Goal: Check status

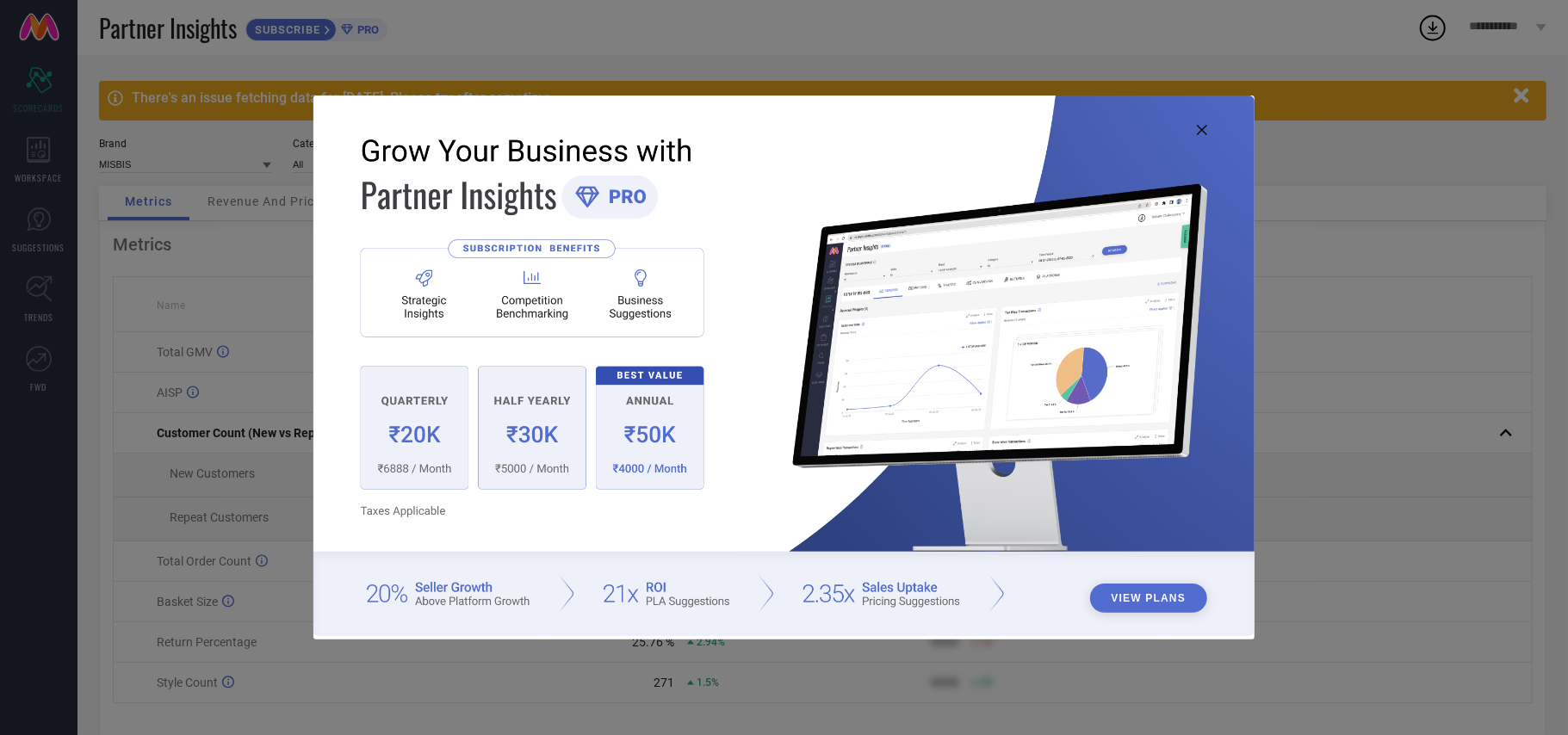
click at [1200, 122] on img at bounding box center [784, 366] width 941 height 541
click at [1200, 132] on icon at bounding box center [1202, 130] width 10 height 10
type input "All"
click at [1203, 133] on icon at bounding box center [1202, 130] width 10 height 10
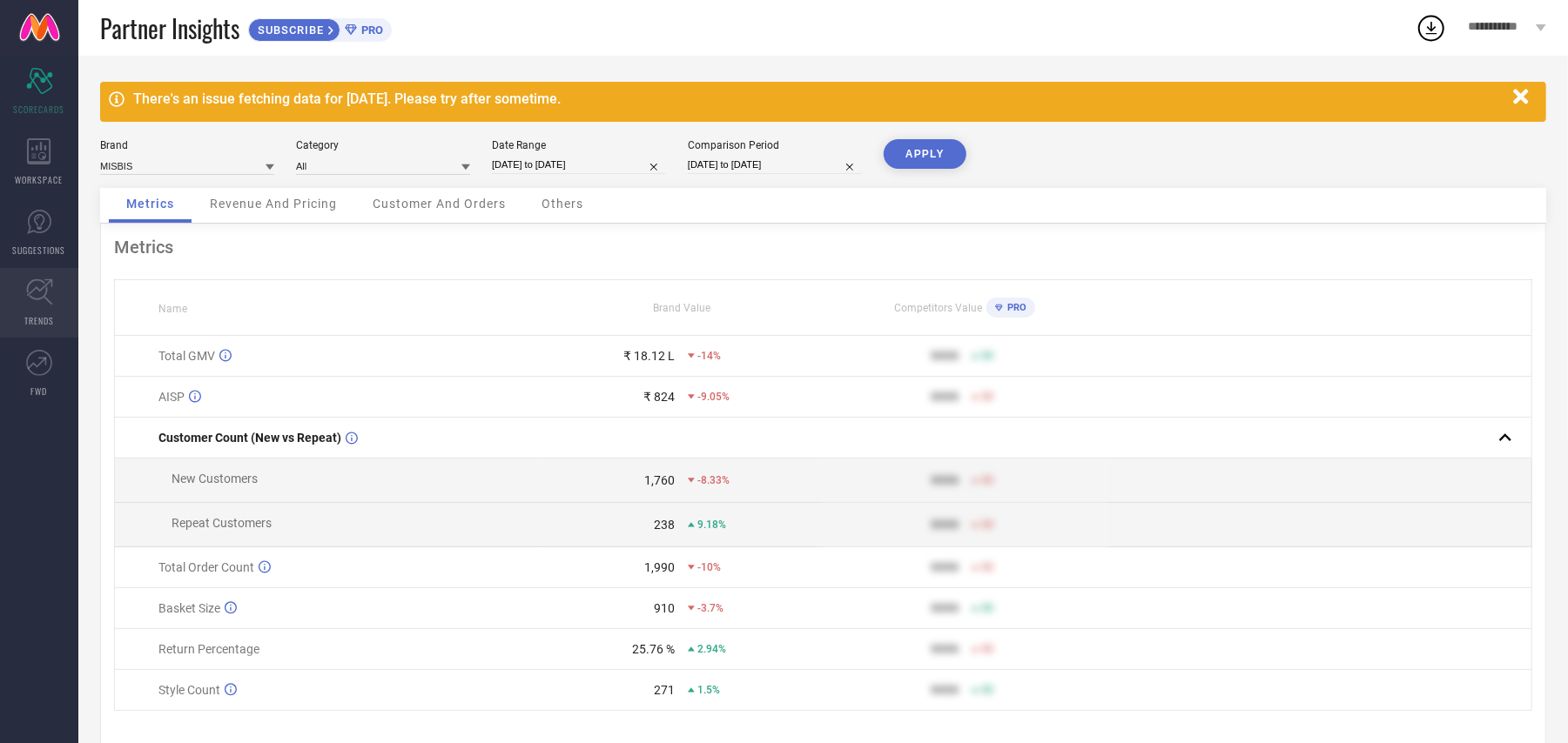
click at [33, 294] on icon at bounding box center [39, 292] width 27 height 27
